Goal: Task Accomplishment & Management: Complete application form

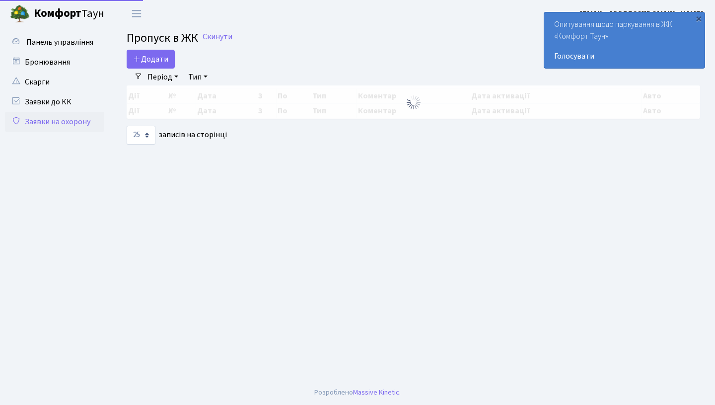
select select "25"
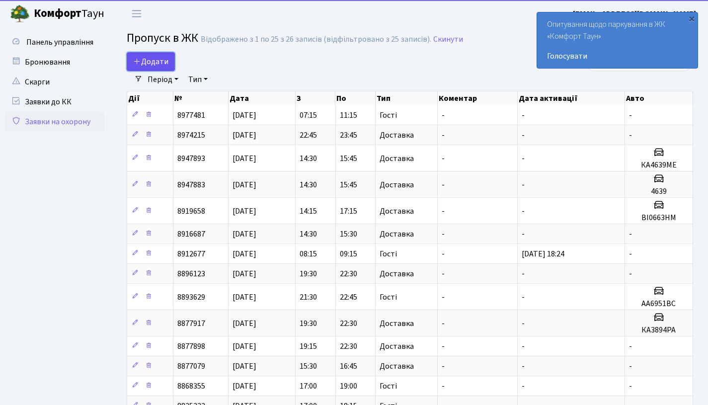
click at [158, 68] on link "Додати" at bounding box center [151, 61] width 48 height 19
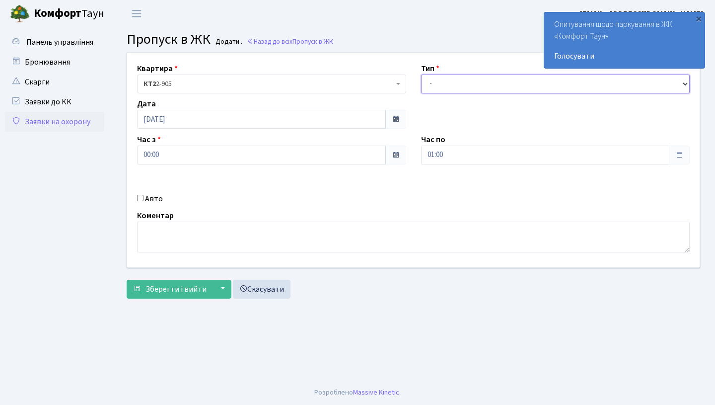
click at [444, 89] on select "- Доставка Таксі Гості Сервіс" at bounding box center [555, 83] width 269 height 19
select select "1"
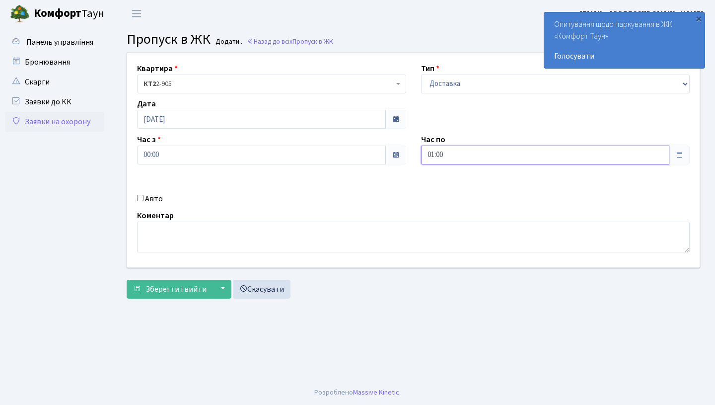
click at [461, 161] on input "01:00" at bounding box center [545, 155] width 249 height 19
click at [444, 181] on icon at bounding box center [448, 189] width 27 height 27
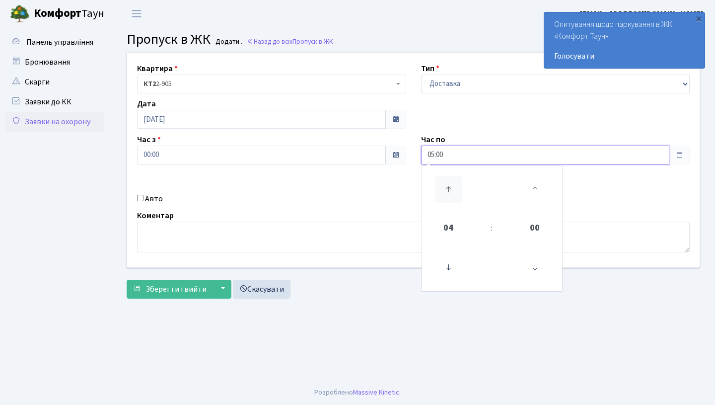
click at [444, 181] on icon at bounding box center [448, 189] width 27 height 27
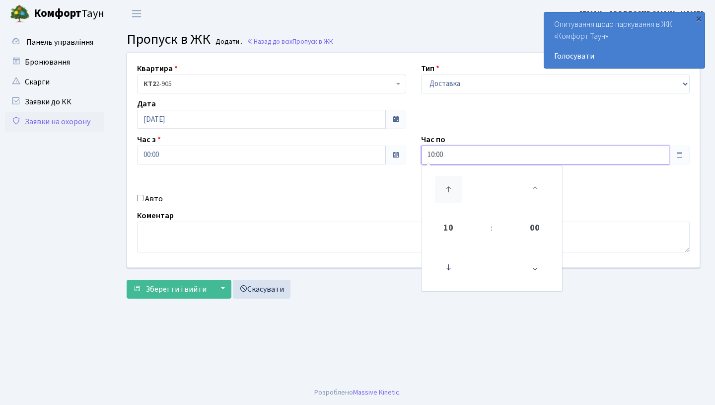
click at [444, 181] on icon at bounding box center [448, 189] width 27 height 27
type input "12:00"
click at [210, 157] on input "00:00" at bounding box center [261, 155] width 249 height 19
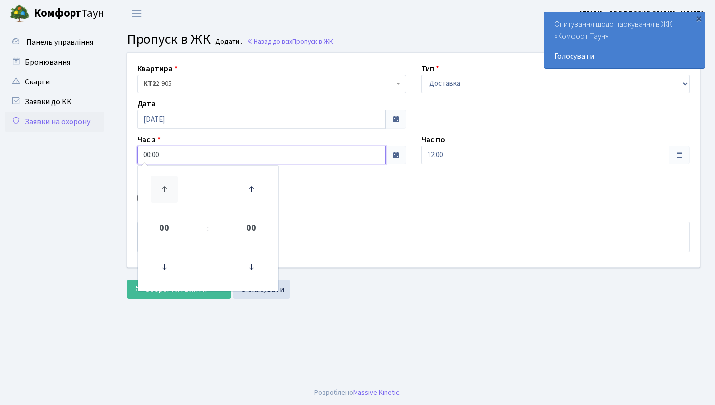
click at [160, 186] on icon at bounding box center [164, 189] width 27 height 27
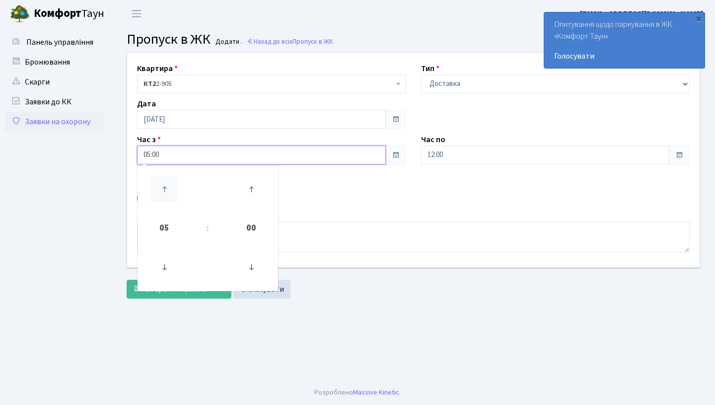
click at [160, 186] on icon at bounding box center [164, 189] width 27 height 27
type input "08:00"
click at [483, 218] on div "Коментар" at bounding box center [414, 231] width 568 height 43
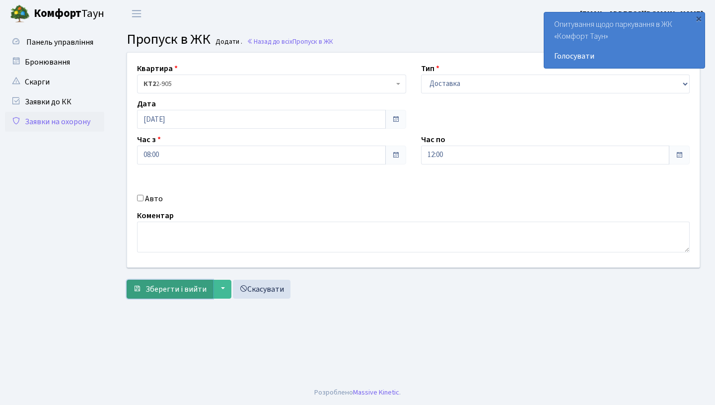
click at [148, 286] on span "Зберегти і вийти" at bounding box center [176, 289] width 61 height 11
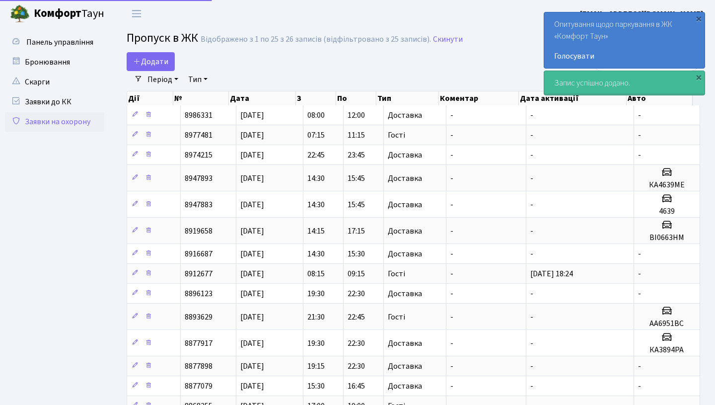
select select "25"
